Goal: Task Accomplishment & Management: Complete application form

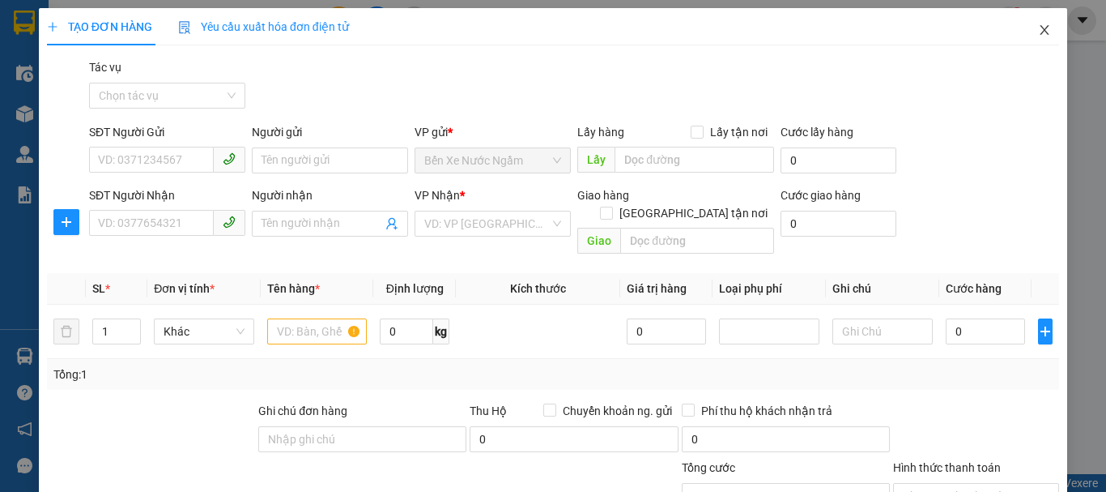
click at [1038, 32] on icon "close" at bounding box center [1044, 29] width 13 height 13
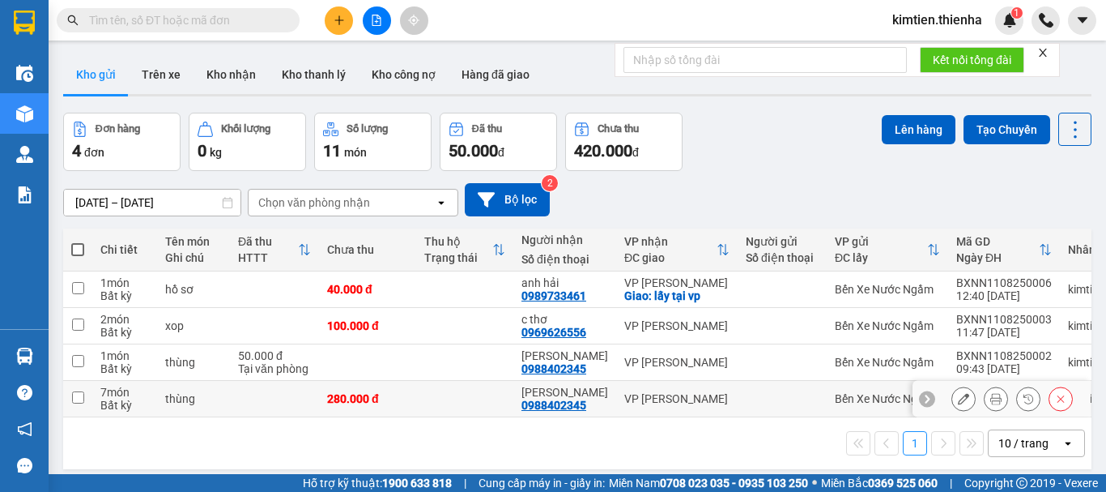
click at [232, 402] on td at bounding box center [274, 399] width 89 height 36
checkbox input "true"
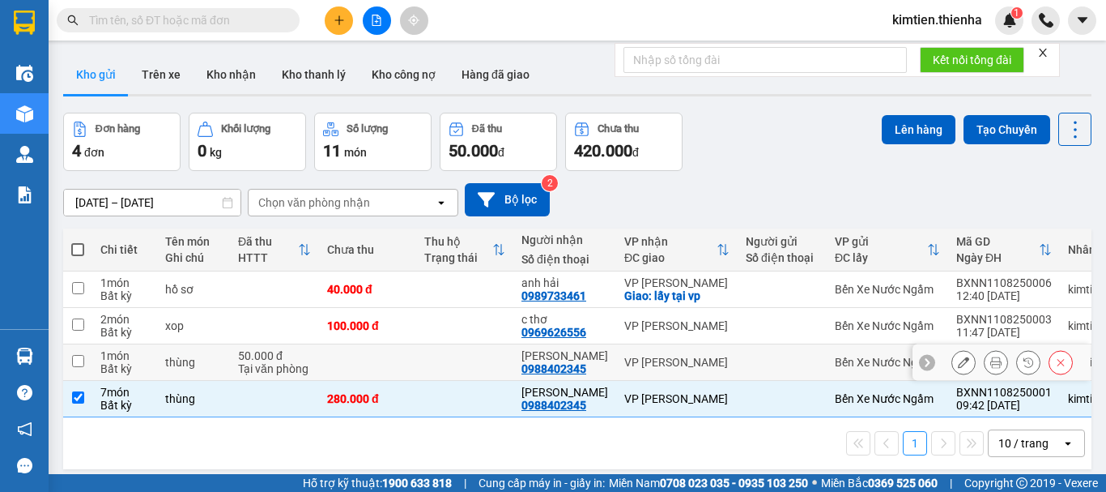
click at [232, 364] on td "50.000 đ Tại văn phòng" at bounding box center [274, 362] width 89 height 36
checkbox input "true"
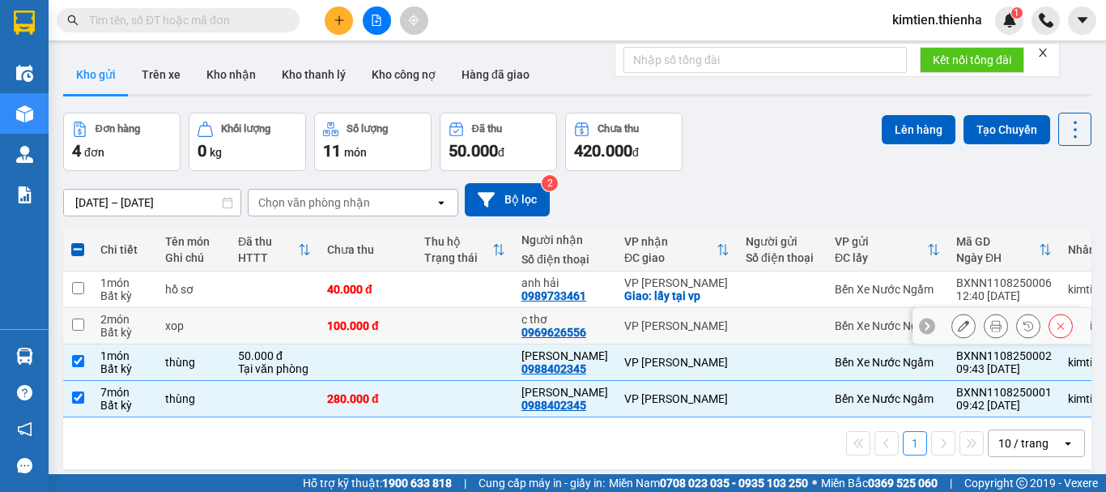
click at [224, 317] on td "xop" at bounding box center [193, 326] width 73 height 36
checkbox input "true"
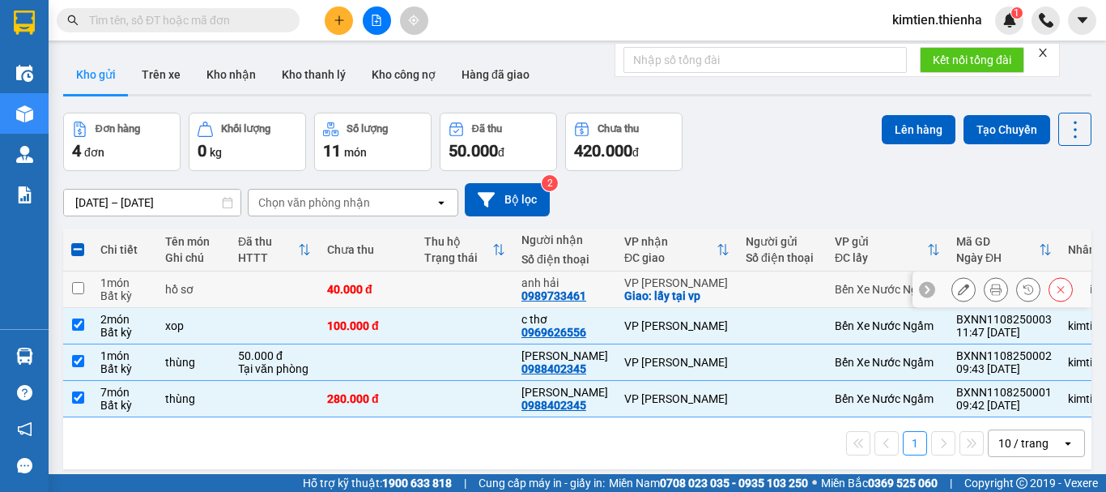
click at [220, 294] on div "hồ sơ" at bounding box center [193, 289] width 57 height 13
checkbox input "true"
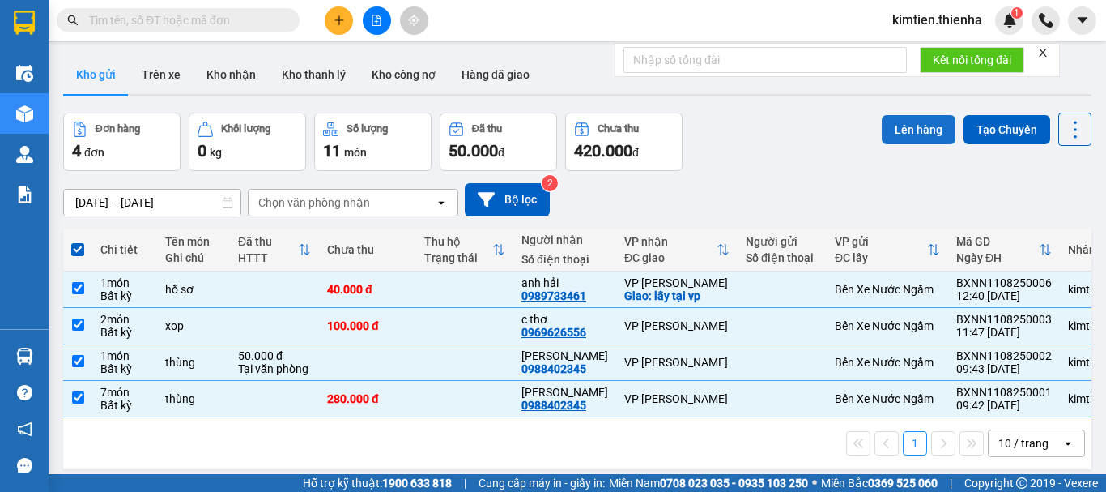
click at [882, 131] on button "Lên hàng" at bounding box center [919, 129] width 74 height 29
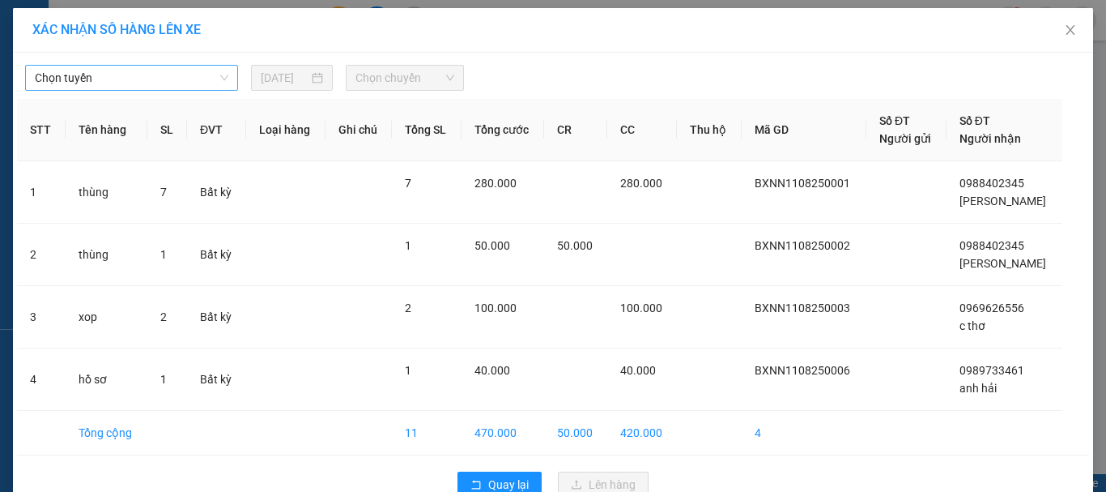
click at [133, 81] on span "Chọn tuyến" at bounding box center [132, 78] width 194 height 24
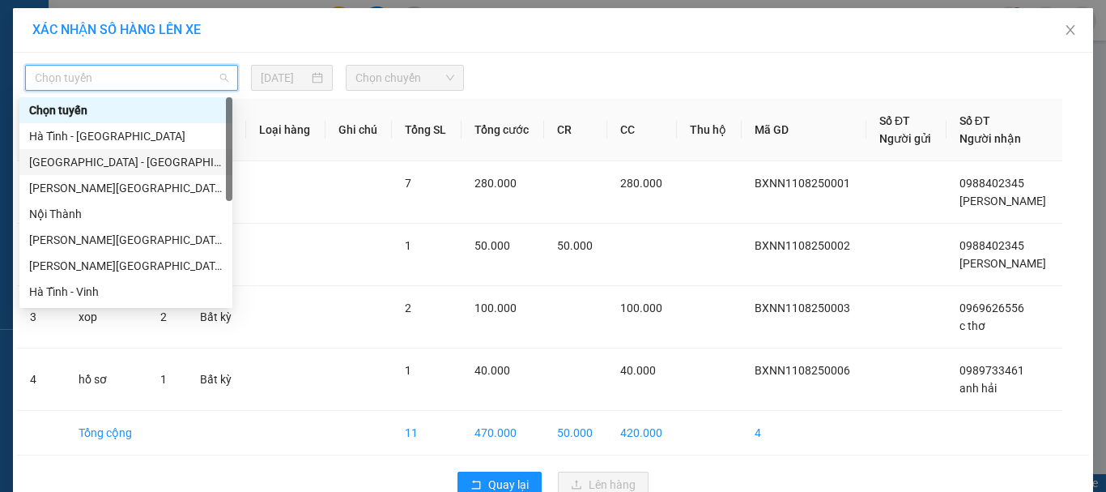
click at [39, 157] on div "[GEOGRAPHIC_DATA] - [GEOGRAPHIC_DATA]" at bounding box center [126, 162] width 194 height 18
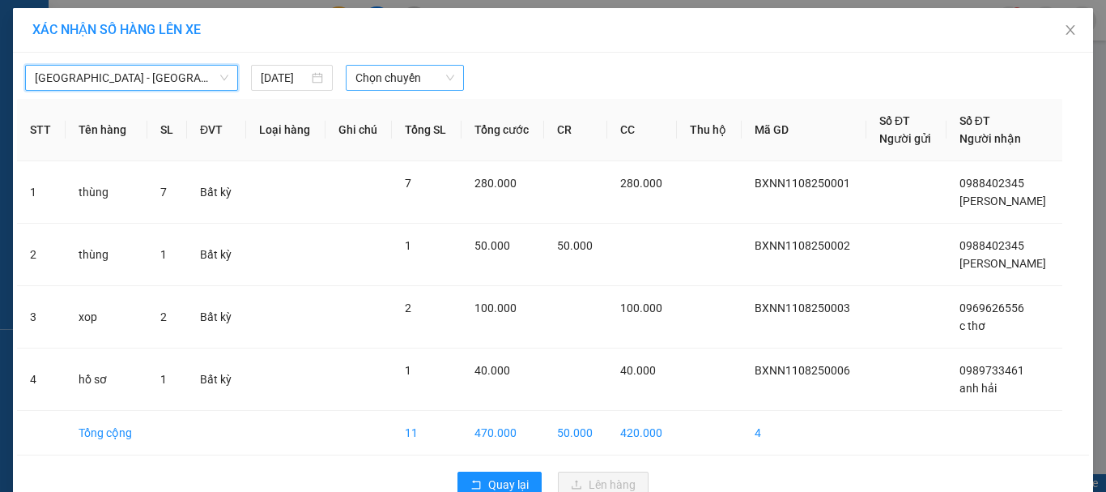
click at [372, 75] on span "Chọn chuyến" at bounding box center [406, 78] width 100 height 24
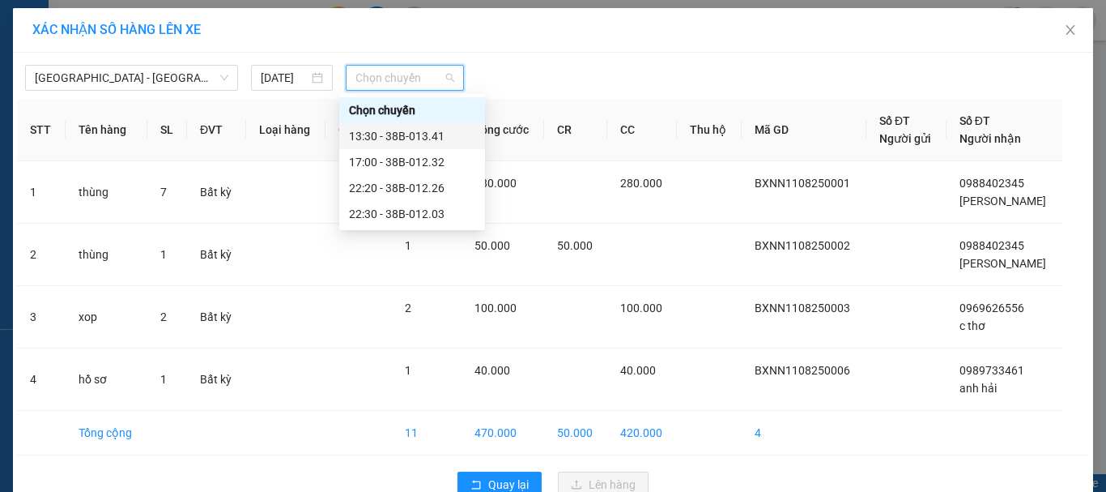
click at [381, 135] on div "13:30 - 38B-013.41" at bounding box center [412, 136] width 126 height 18
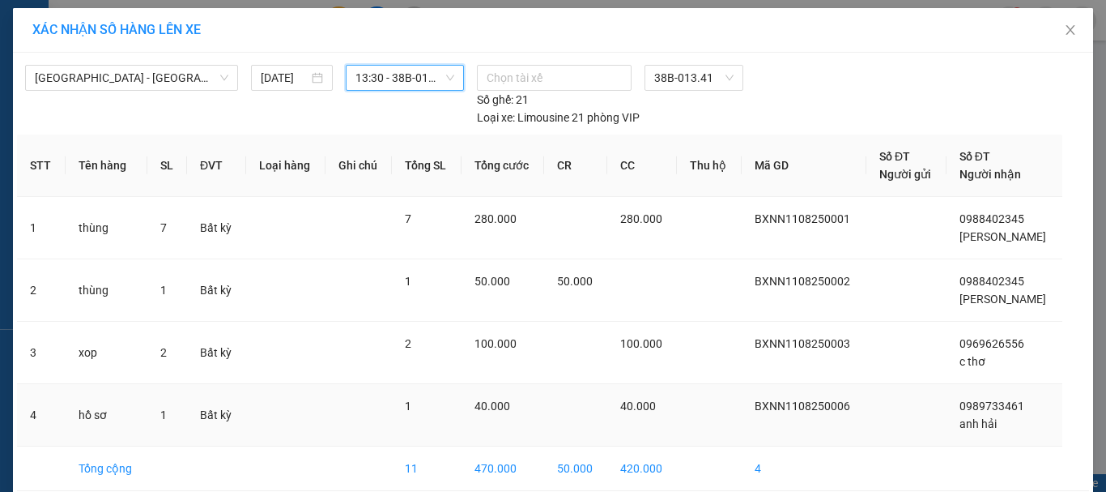
scroll to position [73, 0]
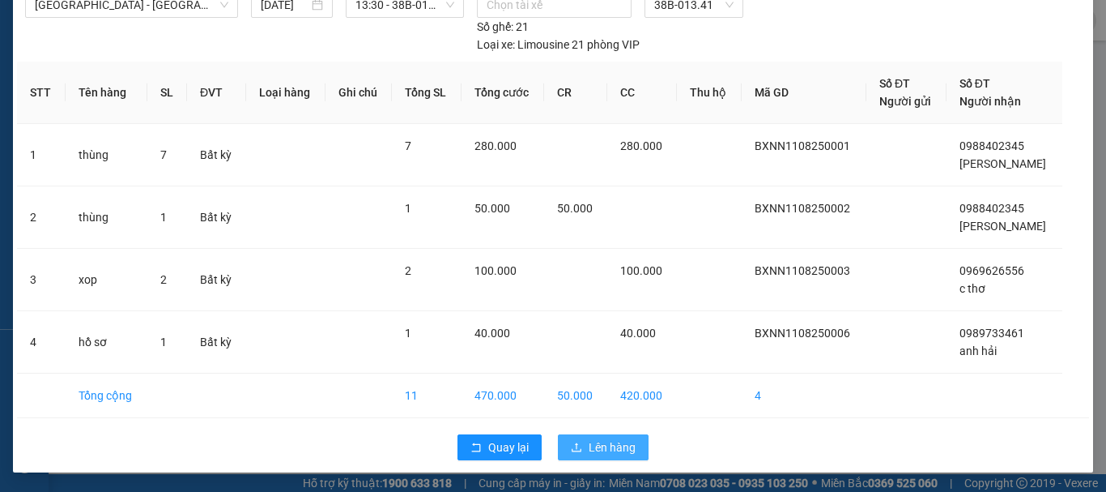
click at [593, 442] on span "Lên hàng" at bounding box center [612, 447] width 47 height 18
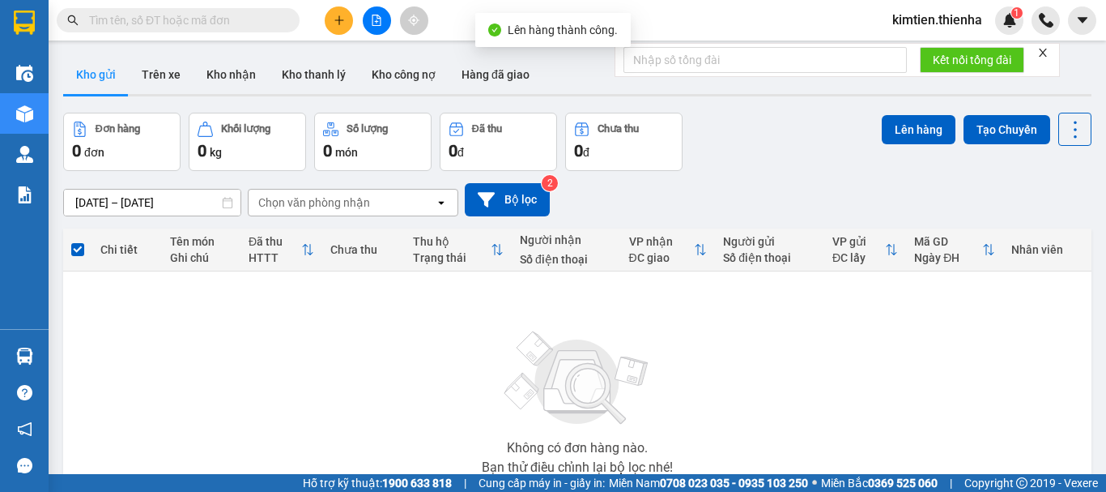
click at [380, 16] on icon "file-add" at bounding box center [376, 20] width 11 height 11
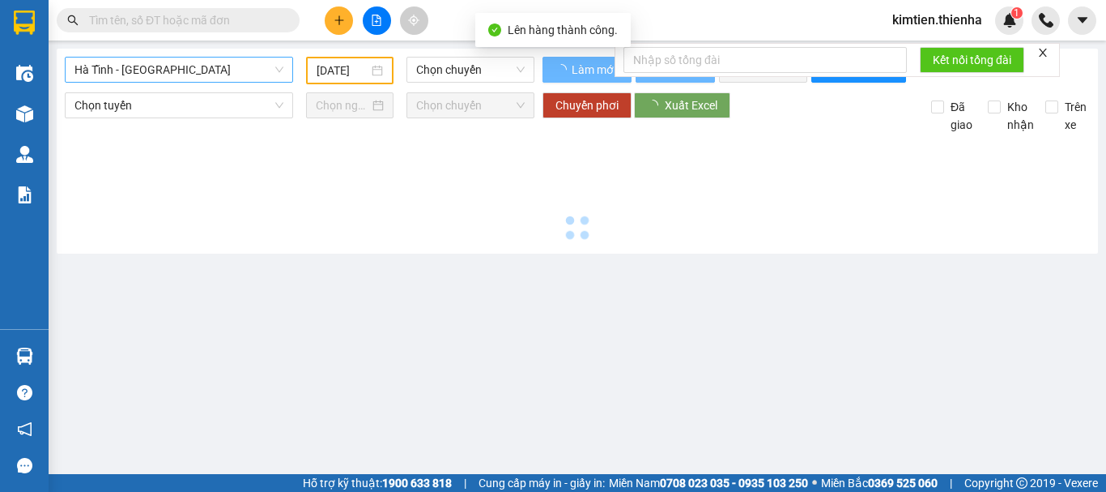
type input "[DATE]"
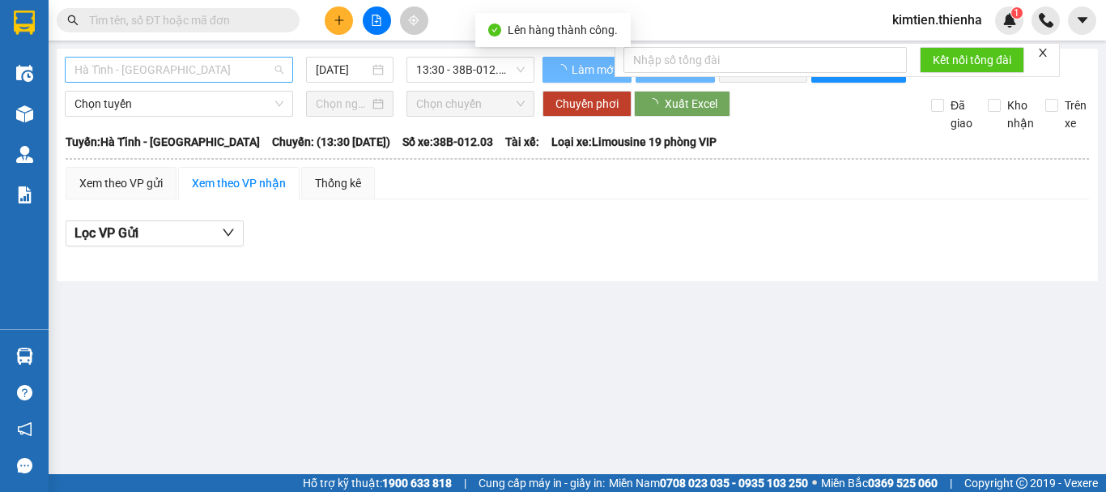
click at [97, 71] on span "Hà Tĩnh - [GEOGRAPHIC_DATA]" at bounding box center [179, 69] width 209 height 24
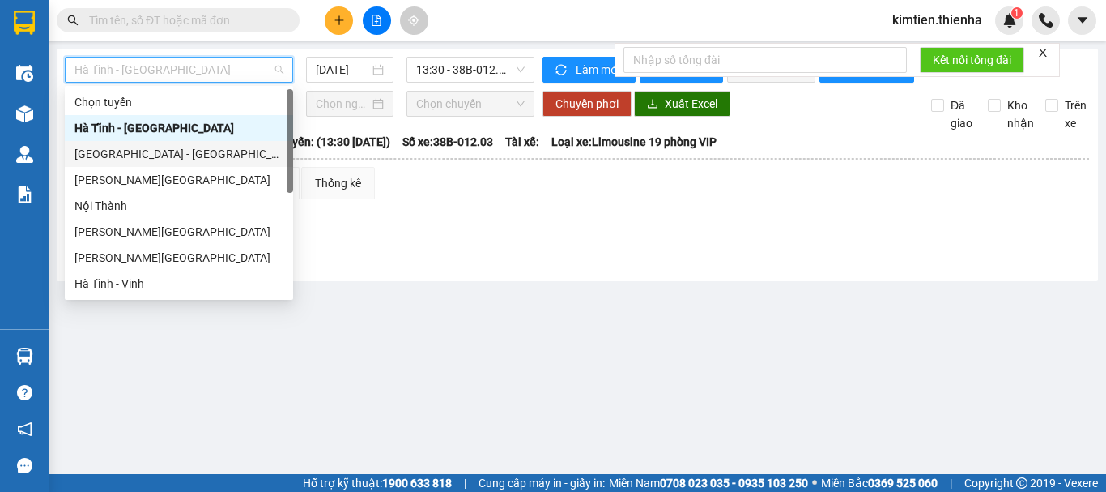
click at [97, 149] on div "[GEOGRAPHIC_DATA] - [GEOGRAPHIC_DATA]" at bounding box center [179, 154] width 209 height 18
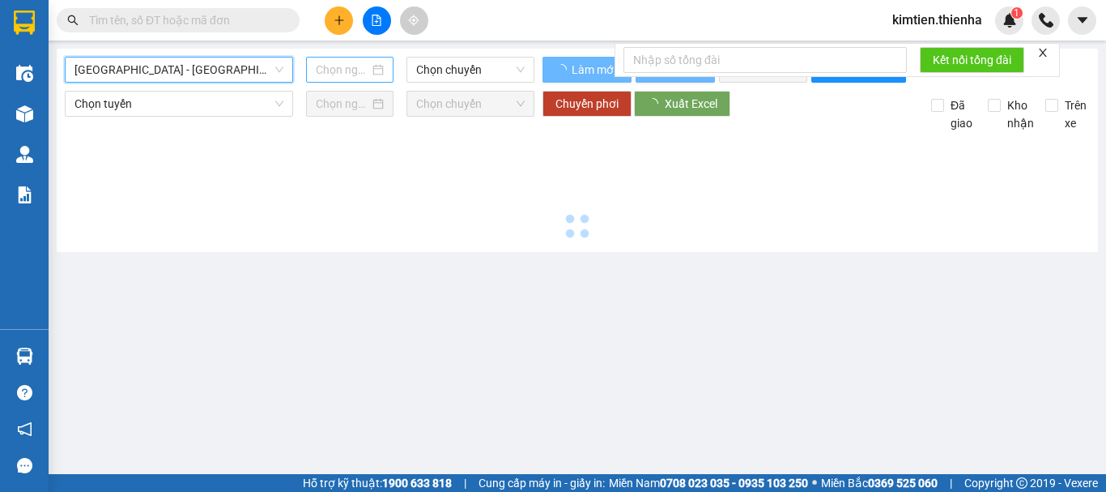
type input "[DATE]"
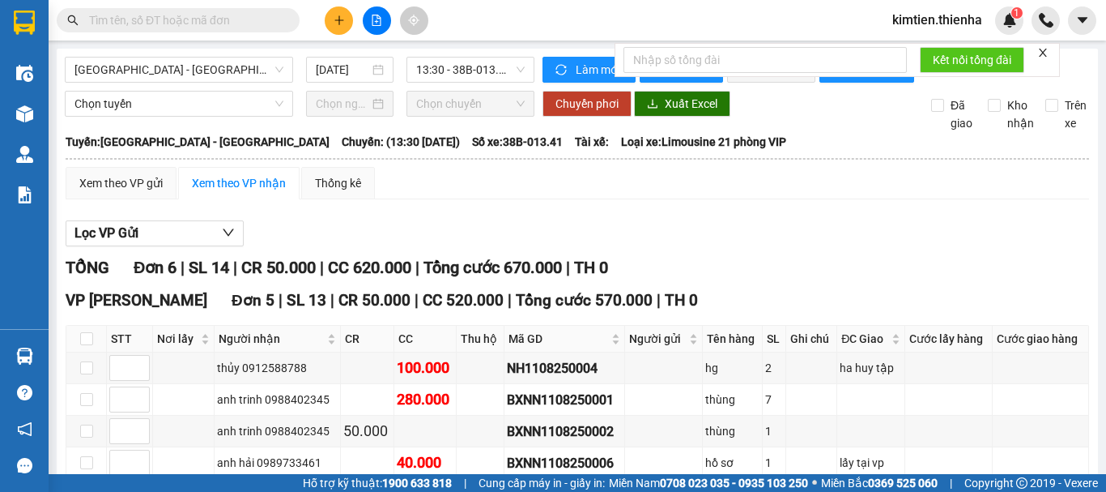
click at [1047, 49] on icon "close" at bounding box center [1042, 52] width 11 height 11
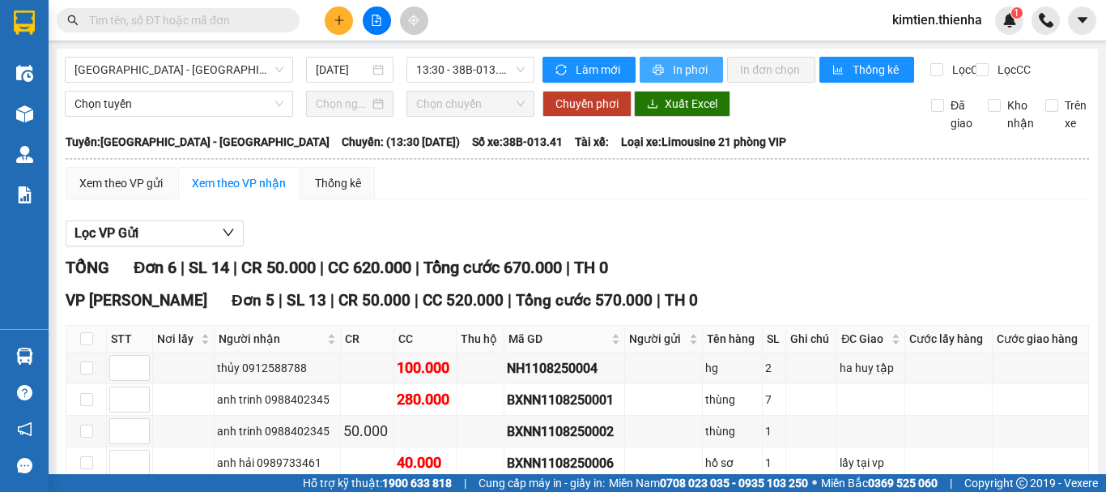
click at [685, 65] on span "In phơi" at bounding box center [691, 70] width 37 height 18
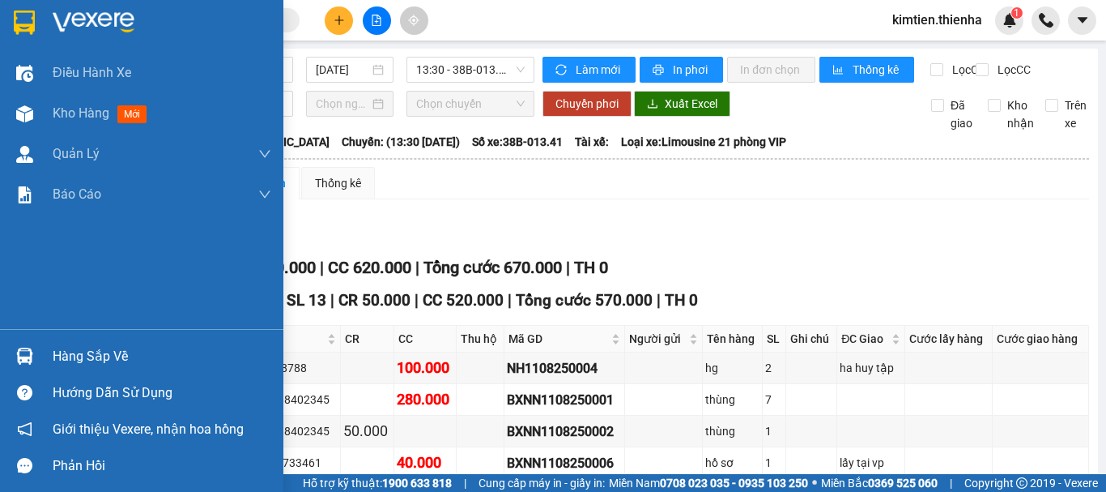
click at [35, 23] on img at bounding box center [24, 23] width 21 height 24
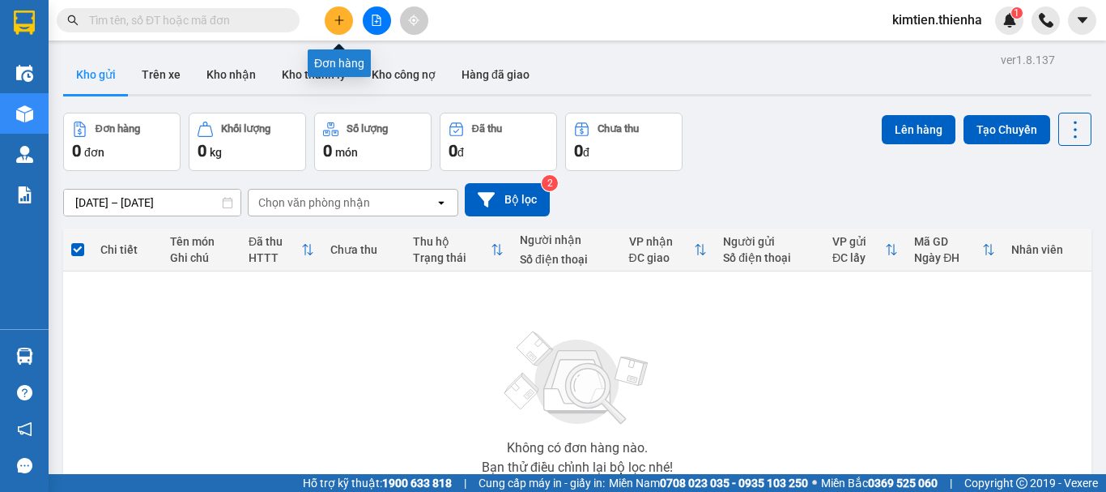
click at [338, 18] on icon "plus" at bounding box center [339, 20] width 11 height 11
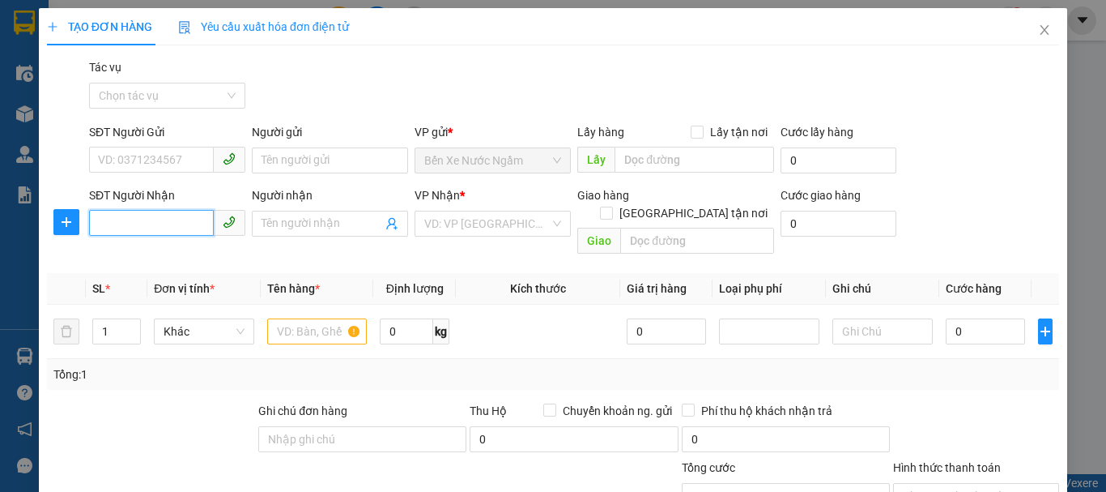
click at [168, 219] on input "SĐT Người Nhận" at bounding box center [151, 223] width 125 height 26
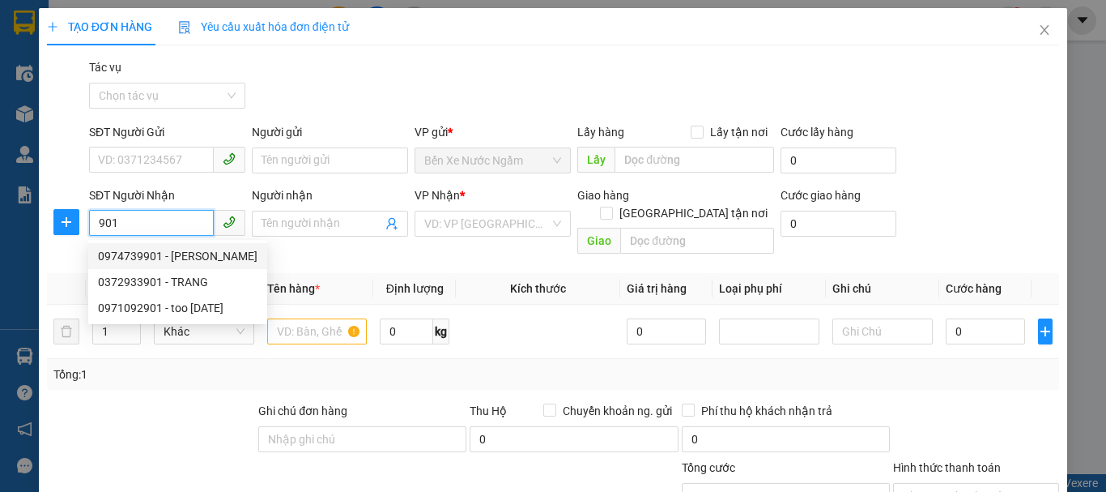
click at [168, 263] on div "0974739901 - [PERSON_NAME]" at bounding box center [178, 256] width 160 height 18
type input "0974739901"
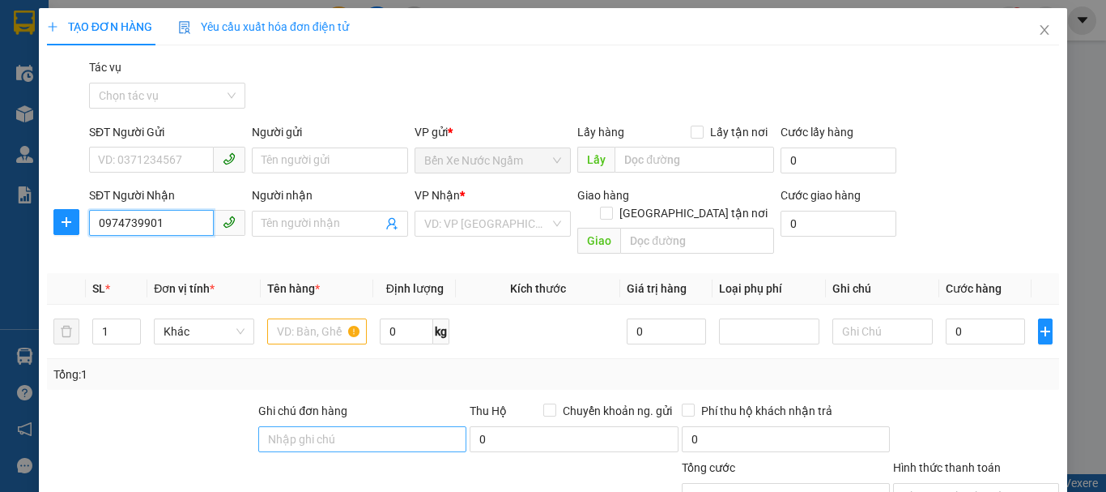
type input "c huyền"
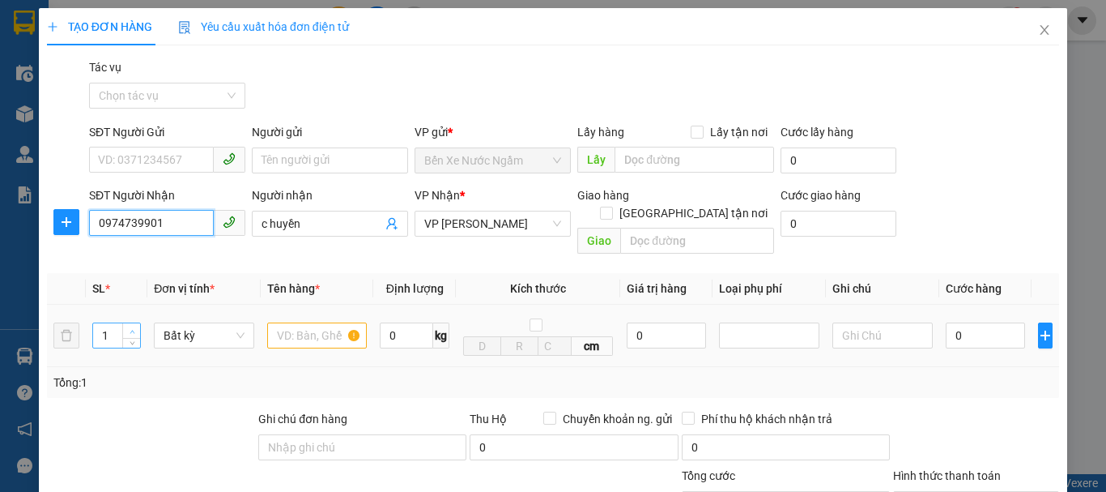
type input "0974739901"
type input "2"
click at [135, 326] on span "up" at bounding box center [132, 331] width 10 height 10
click at [283, 323] on input "text" at bounding box center [317, 335] width 100 height 26
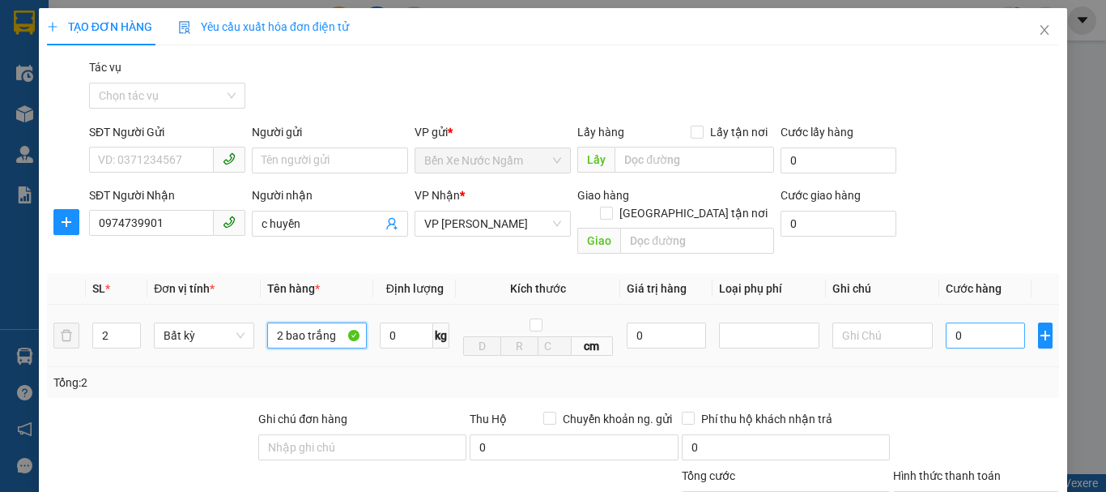
type input "2 bao trắng"
click at [946, 322] on input "0" at bounding box center [985, 335] width 79 height 26
type input "8"
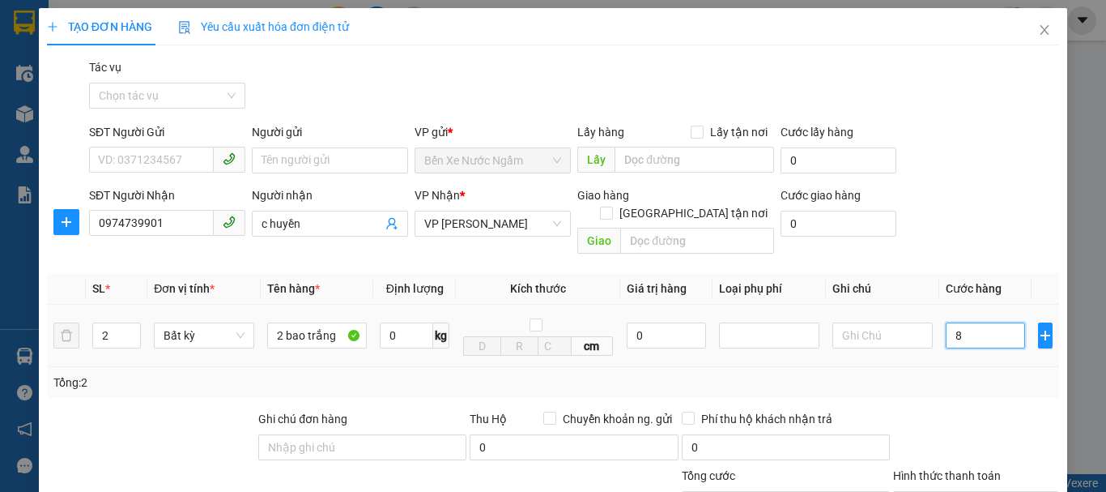
type input "80"
type input "800"
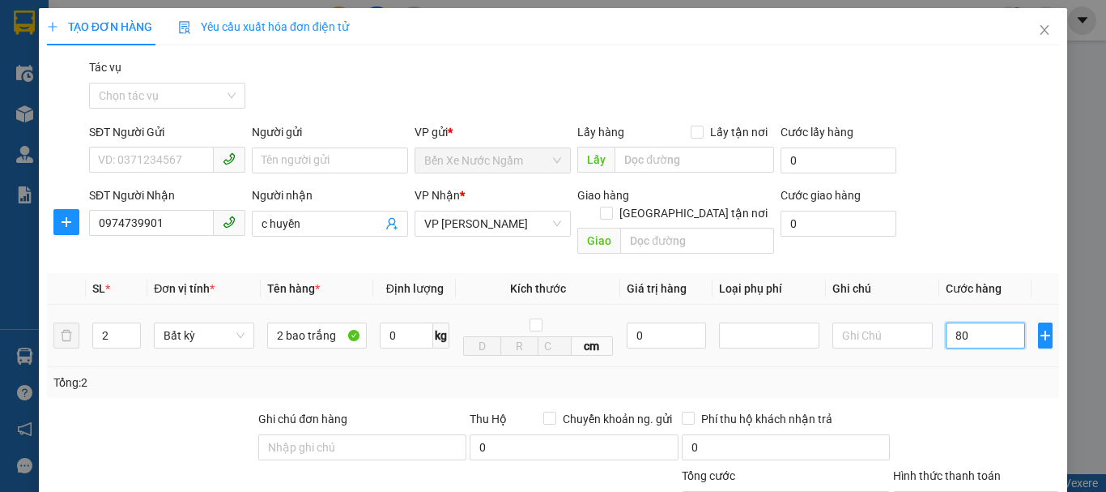
type input "800"
type input "8.000"
type input "80.000"
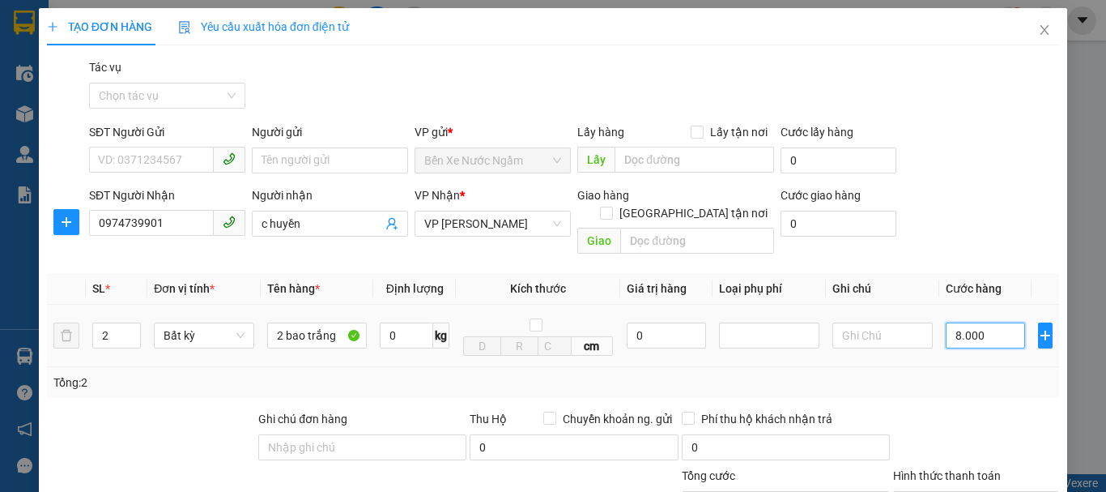
type input "80.000"
type input "800.000"
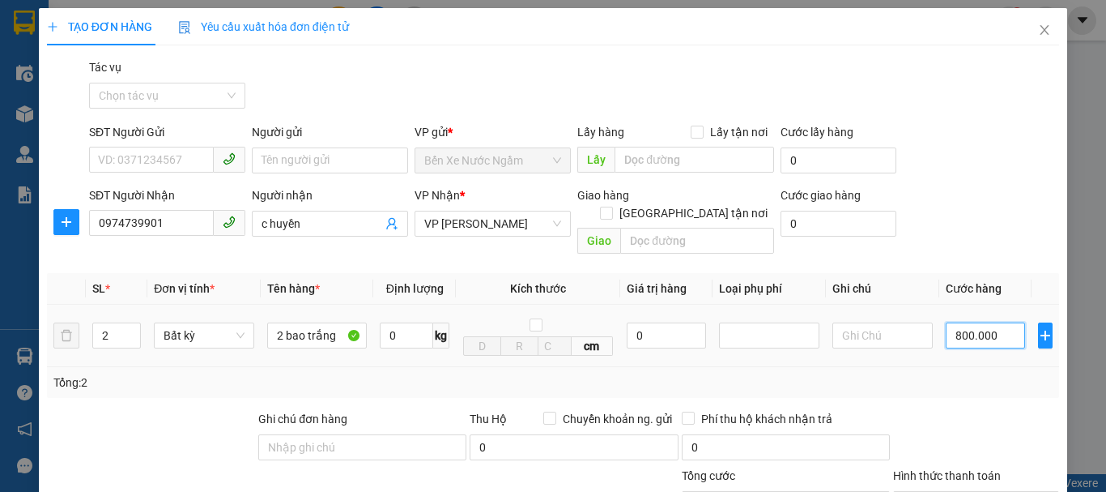
type input "80.000"
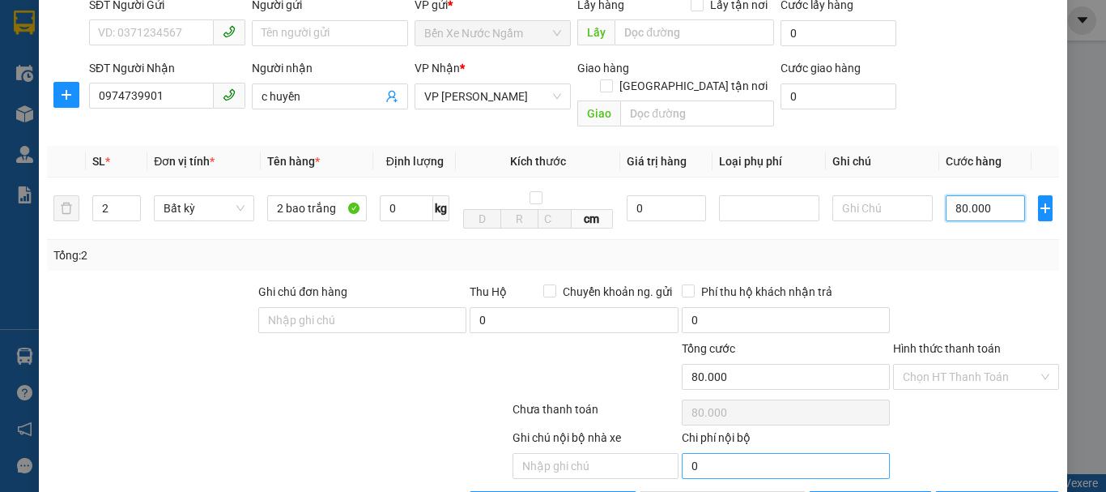
scroll to position [167, 0]
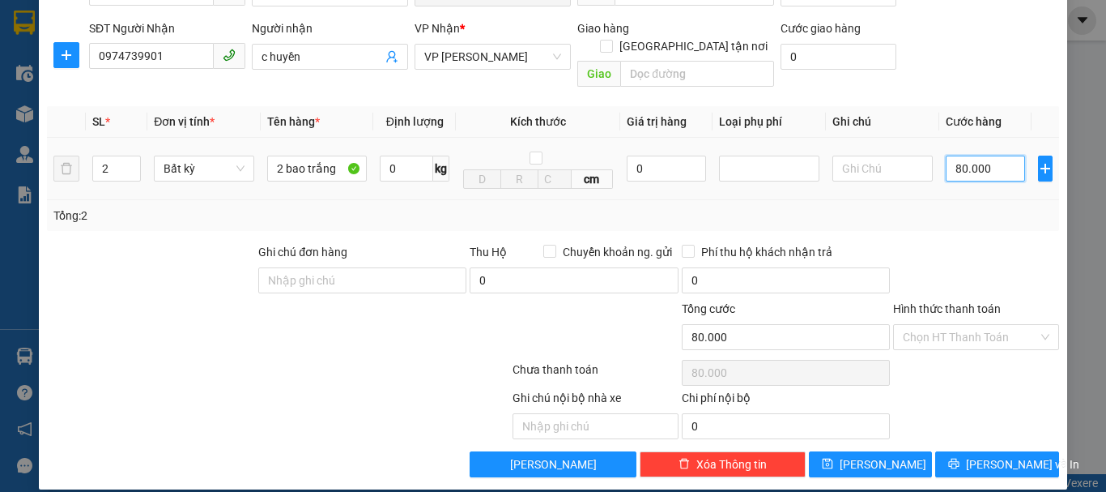
drag, startPoint x: 944, startPoint y: 157, endPoint x: 981, endPoint y: 147, distance: 37.7
click at [981, 155] on input "80.000" at bounding box center [985, 168] width 79 height 26
type input "1"
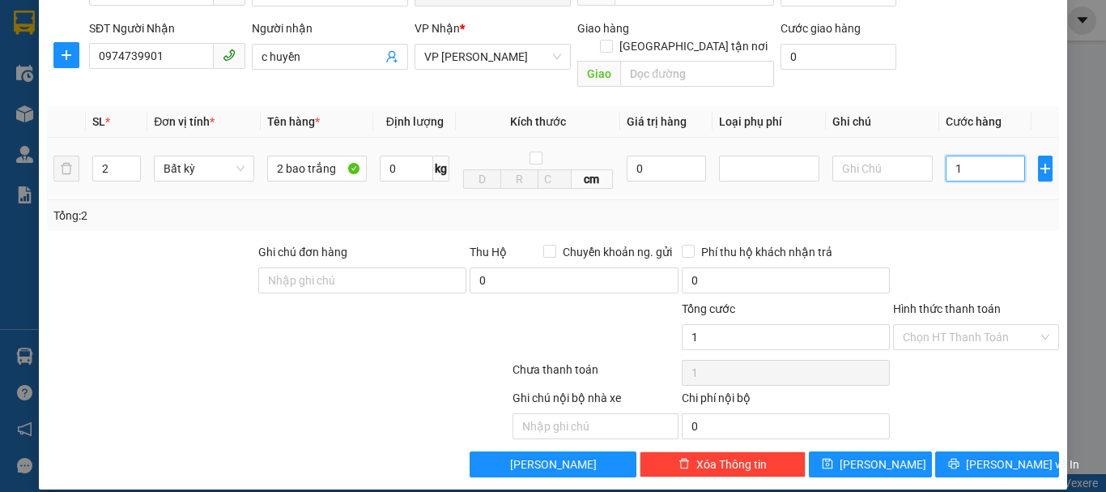
type input "10"
type input "100"
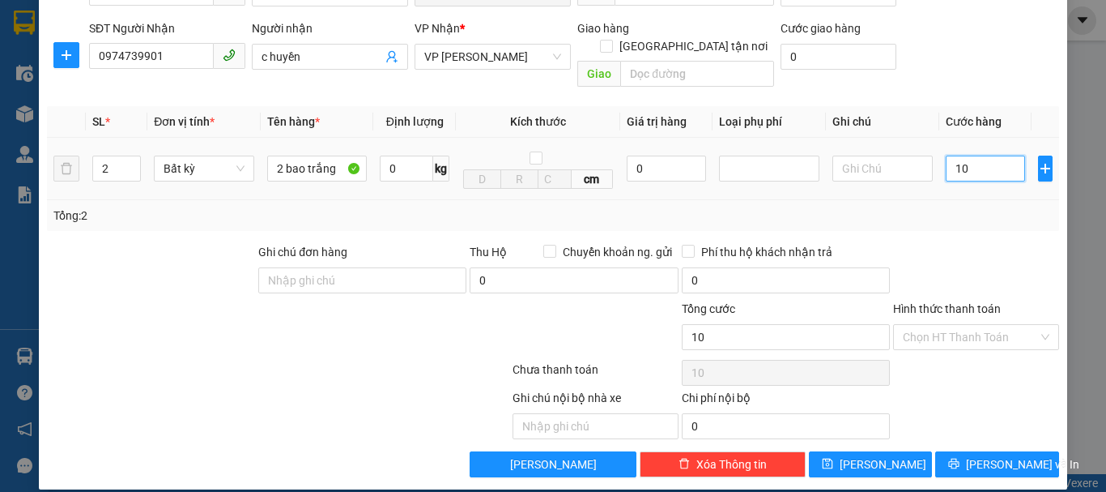
type input "100"
type input "1.000"
type input "10.000"
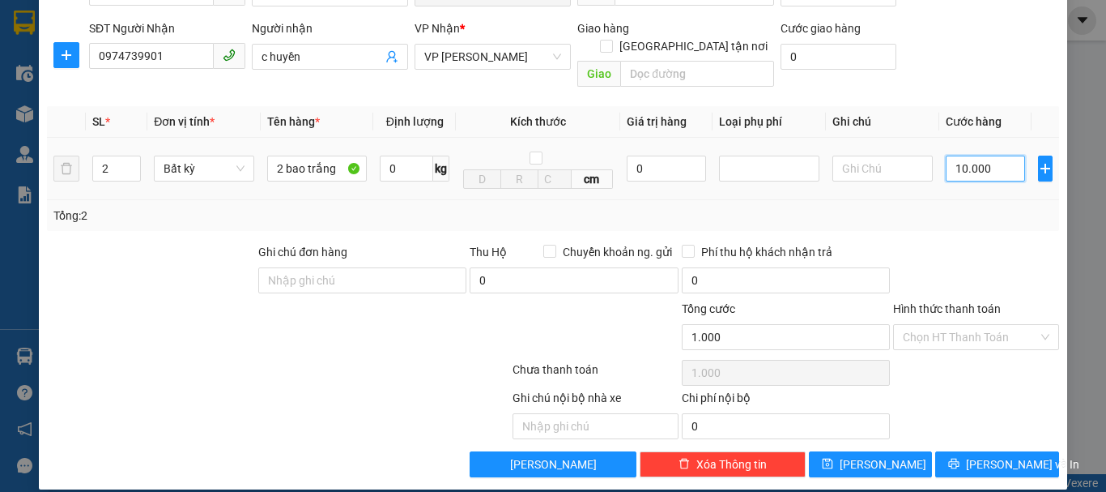
type input "10.000"
type input "100.000"
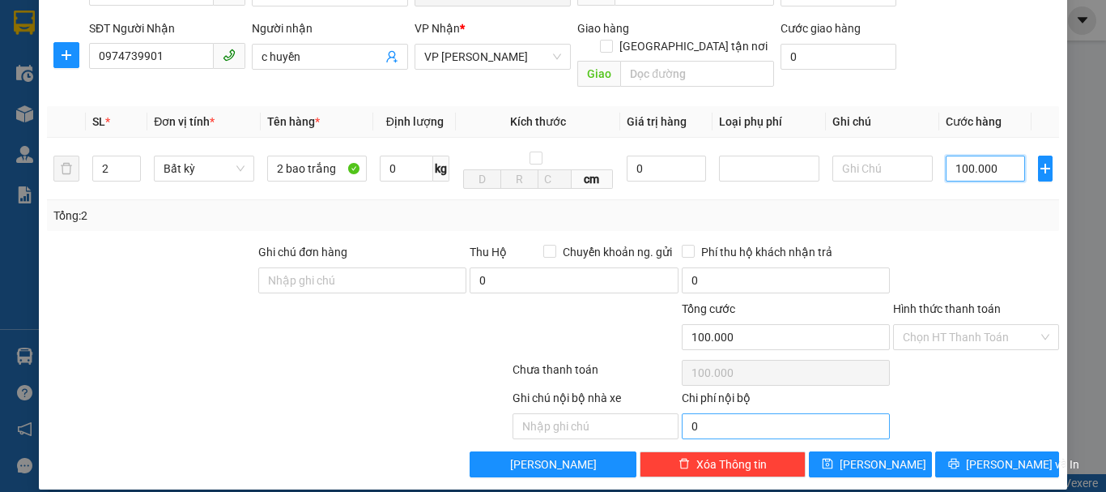
type input "100.000"
click at [863, 455] on span "[PERSON_NAME]" at bounding box center [883, 464] width 87 height 18
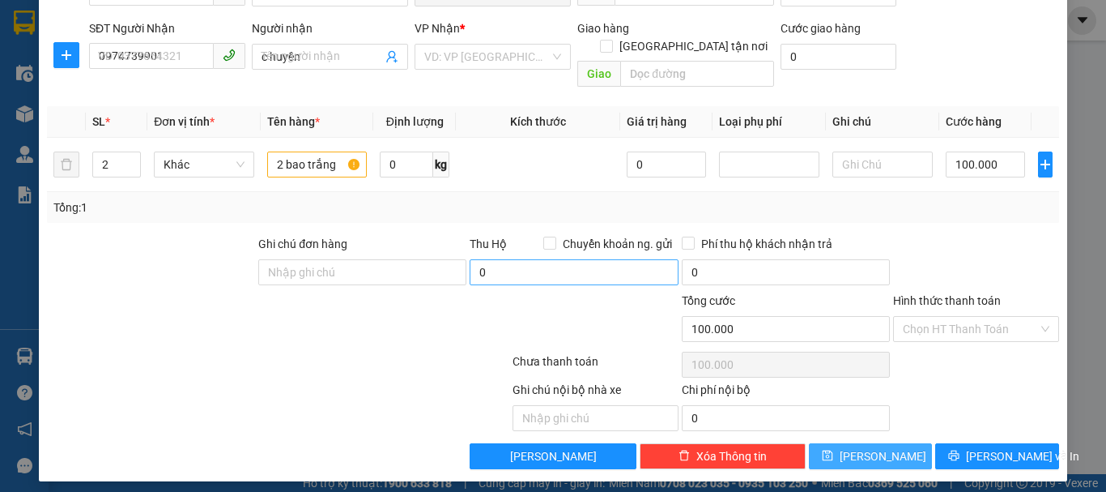
type input "1"
type input "0"
